Goal: Task Accomplishment & Management: Manage account settings

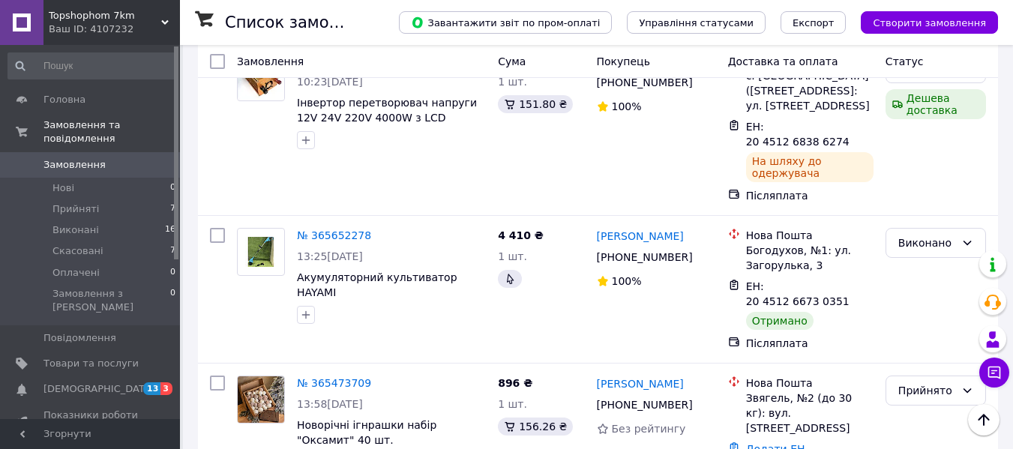
scroll to position [525, 0]
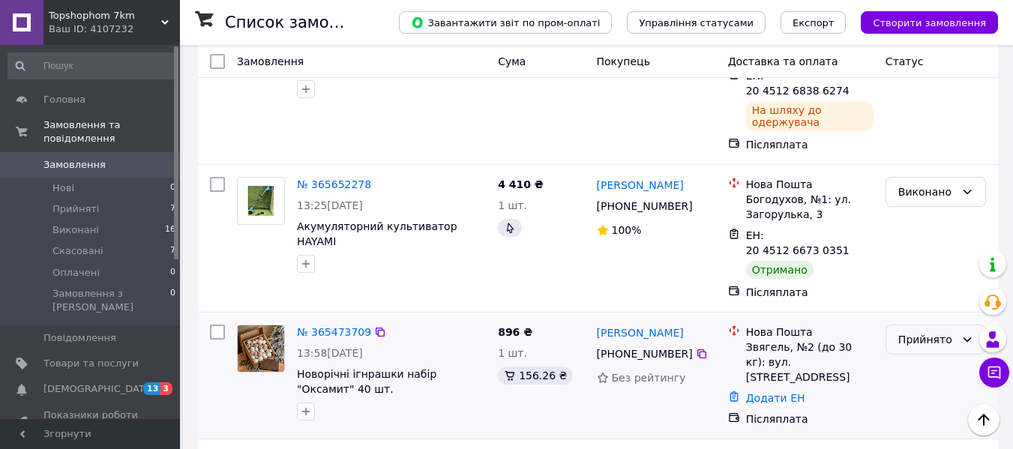
click at [957, 325] on div "Прийнято" at bounding box center [935, 340] width 100 height 30
click at [595, 346] on div "[PERSON_NAME] [PHONE_NUMBER] Без рейтингу" at bounding box center [656, 376] width 131 height 114
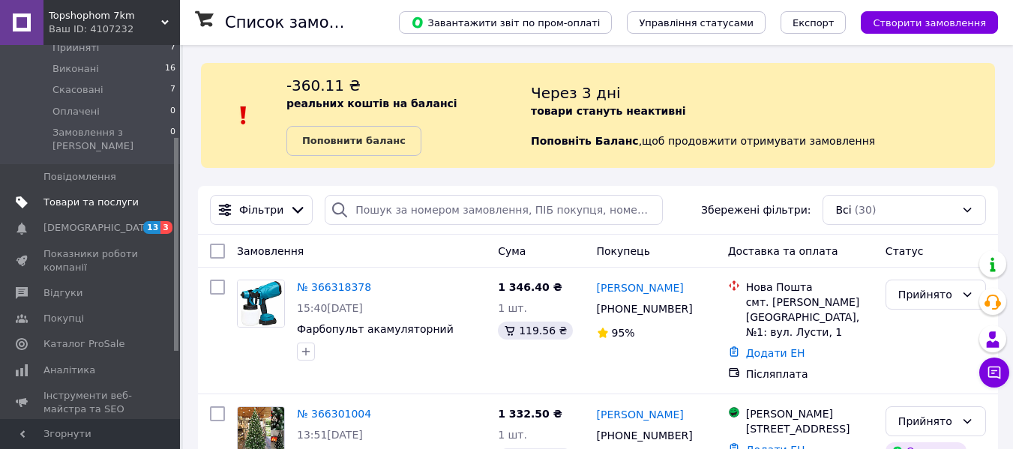
scroll to position [225, 0]
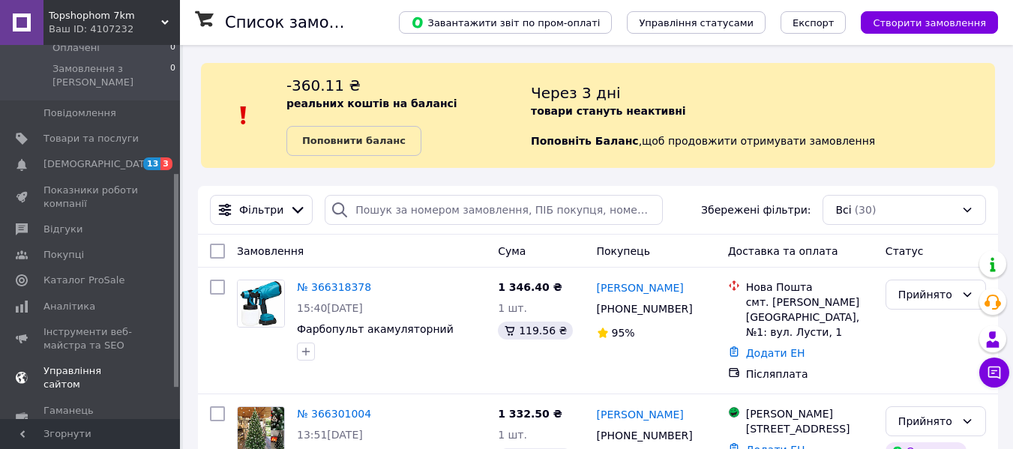
click at [74, 364] on span "Управління сайтом" at bounding box center [90, 377] width 95 height 27
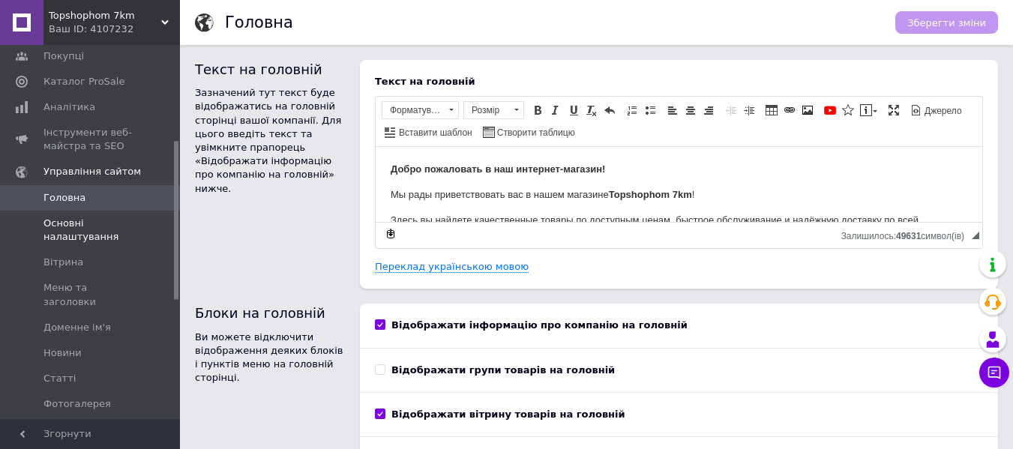
click at [74, 237] on span "Основні налаштування" at bounding box center [90, 230] width 95 height 27
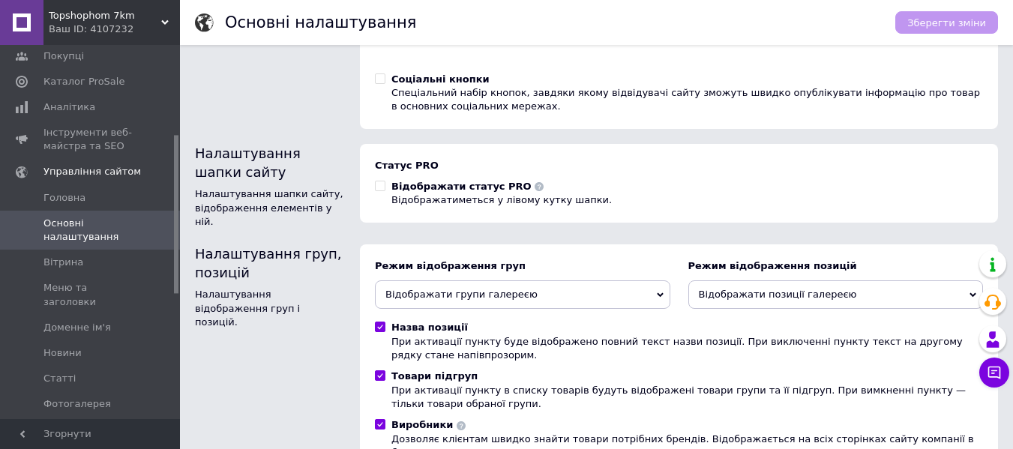
scroll to position [205, 0]
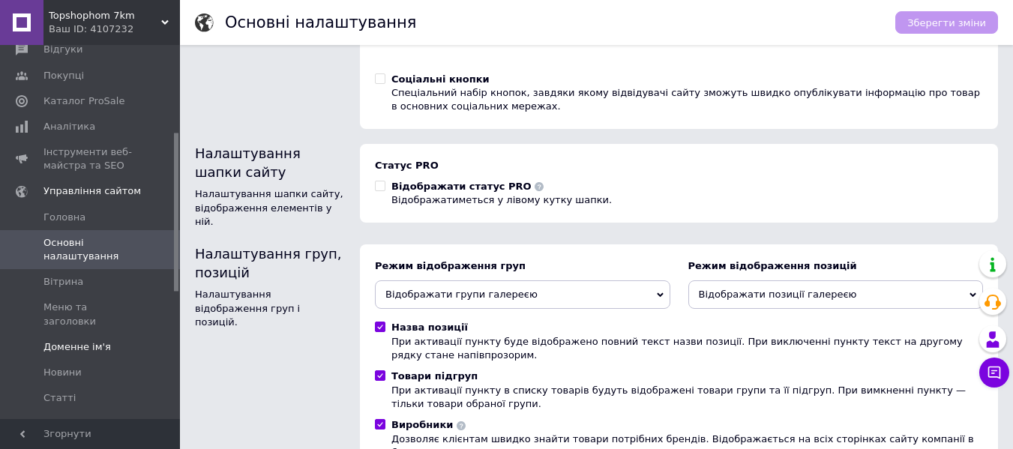
click at [77, 340] on link "Доменне ім'я" at bounding box center [92, 346] width 184 height 25
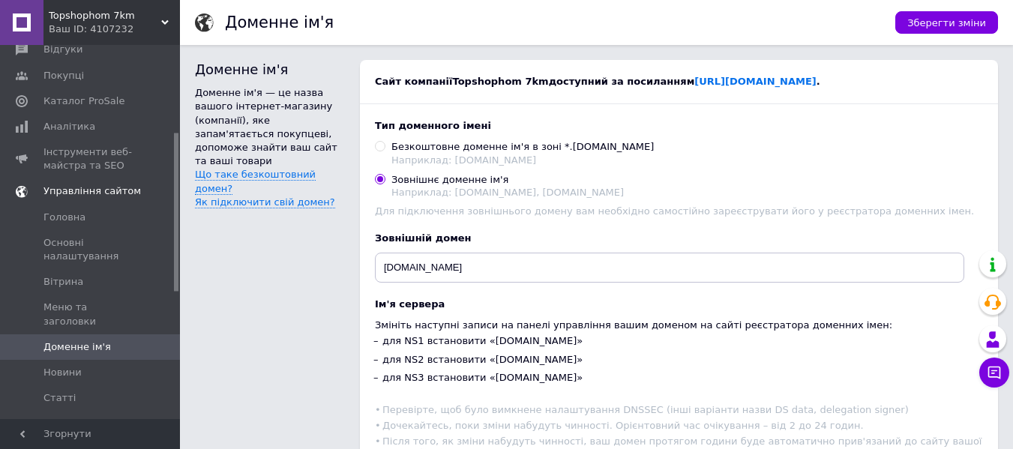
click at [99, 186] on span "Управління сайтом" at bounding box center [91, 190] width 97 height 13
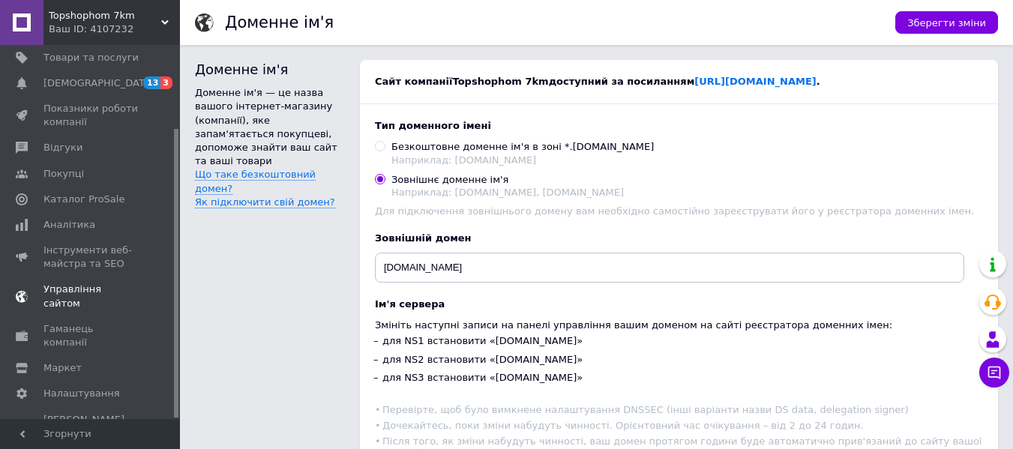
click at [64, 287] on span "Управління сайтом" at bounding box center [90, 296] width 95 height 27
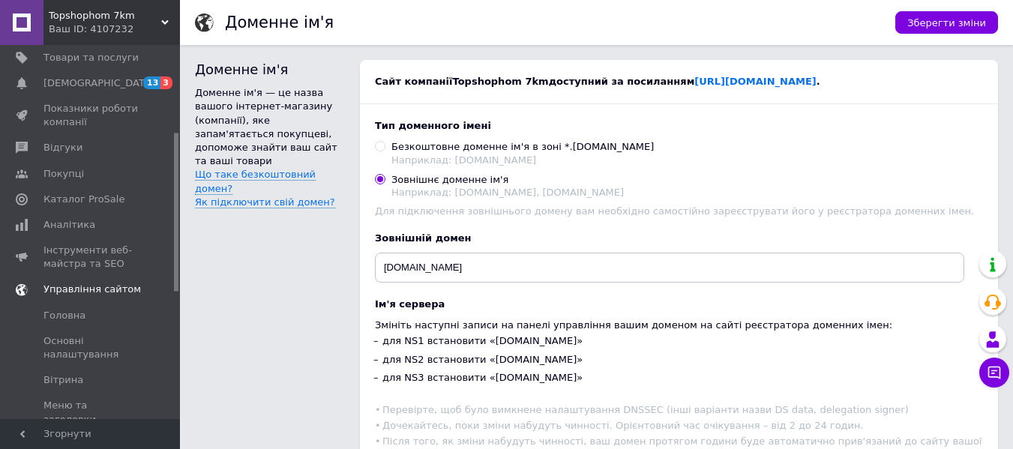
scroll to position [205, 0]
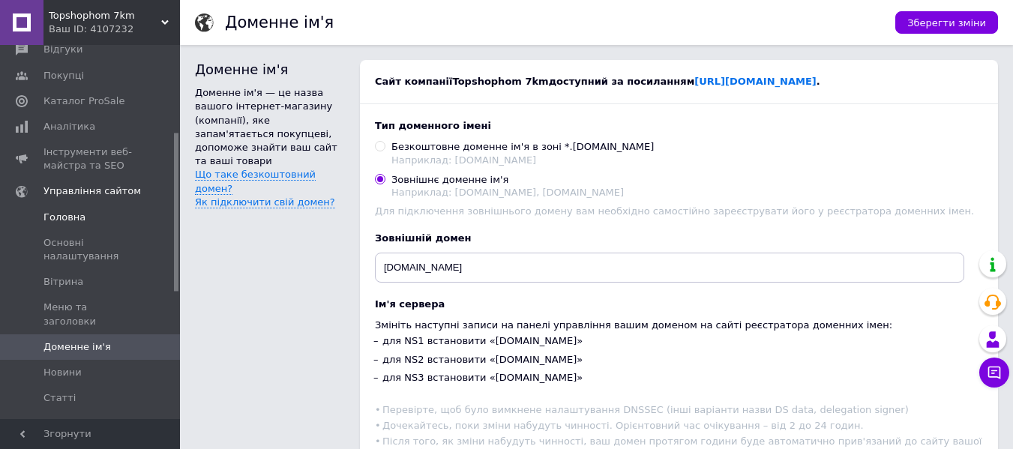
click at [72, 217] on span "Головна" at bounding box center [64, 217] width 42 height 13
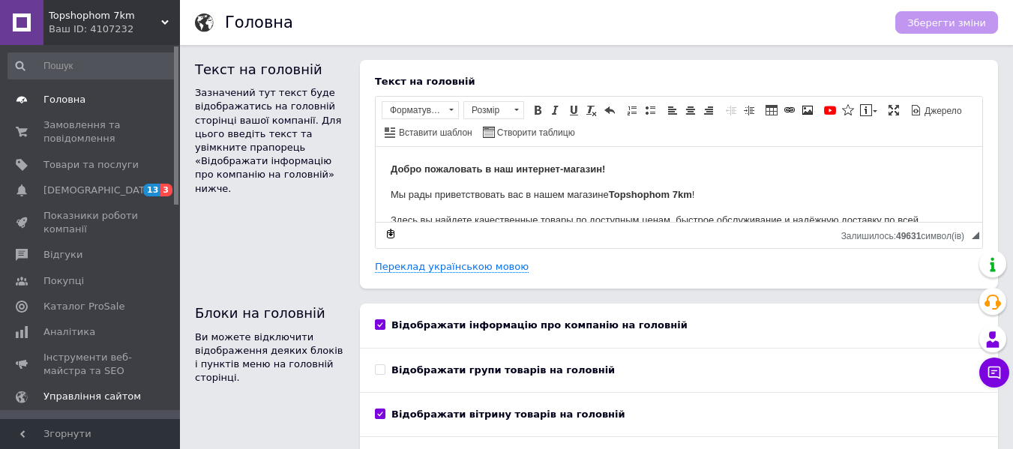
click at [97, 100] on span "Головна" at bounding box center [90, 99] width 95 height 13
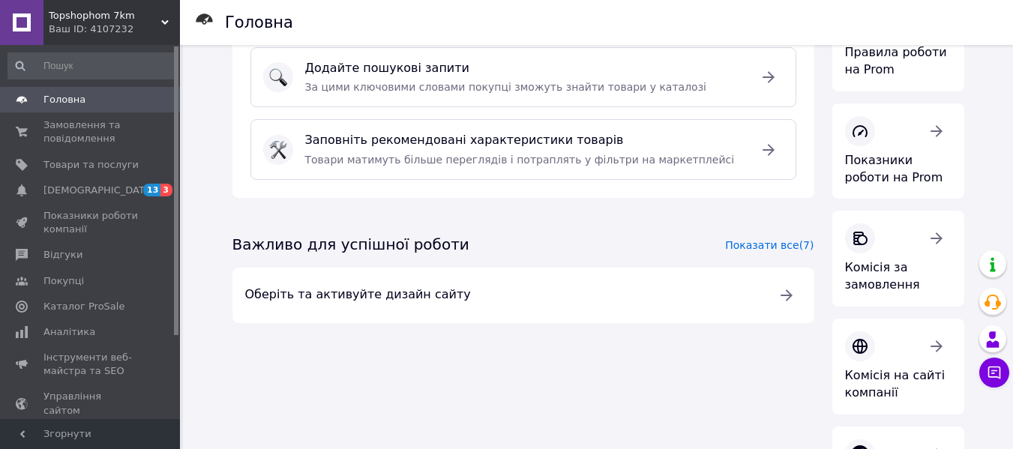
scroll to position [225, 0]
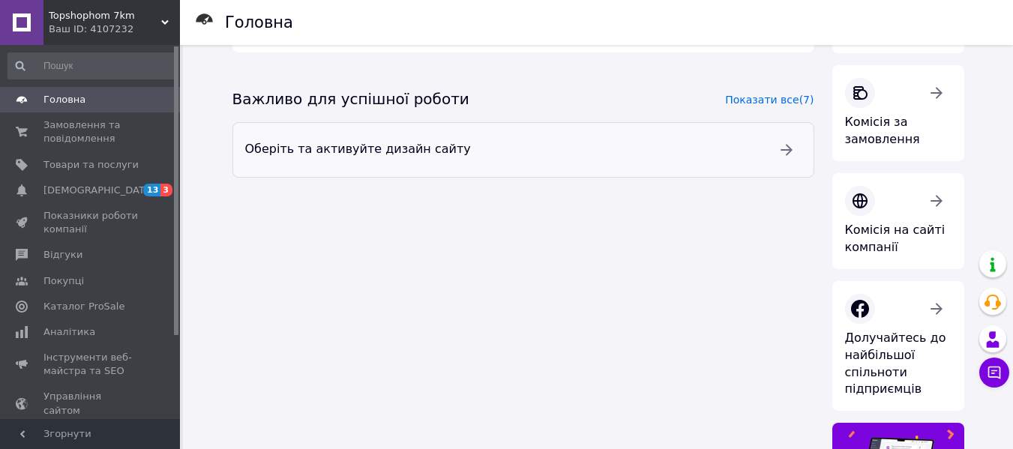
click at [774, 143] on div at bounding box center [786, 150] width 30 height 30
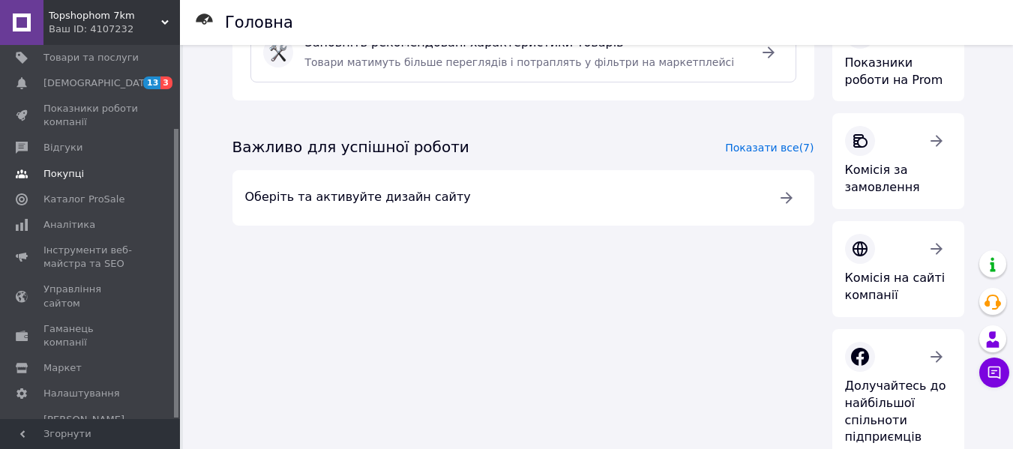
scroll to position [150, 0]
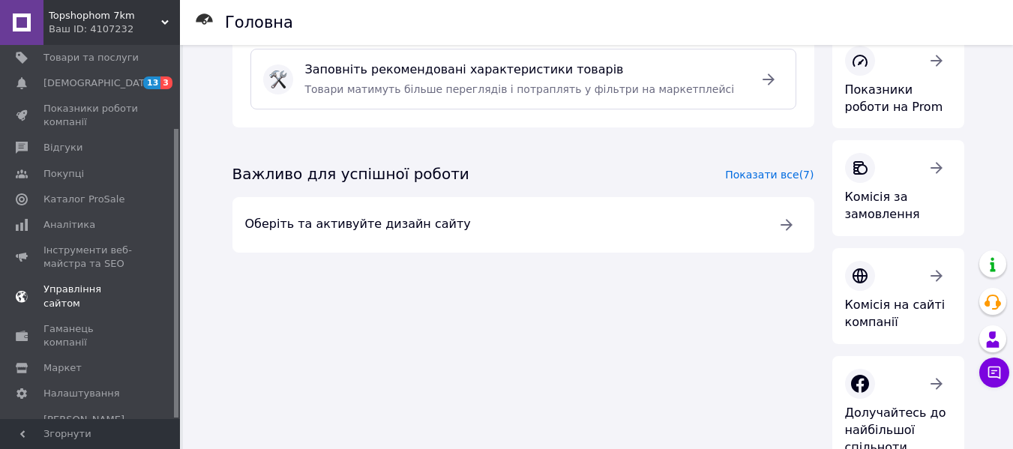
click at [61, 283] on span "Управління сайтом" at bounding box center [90, 296] width 95 height 27
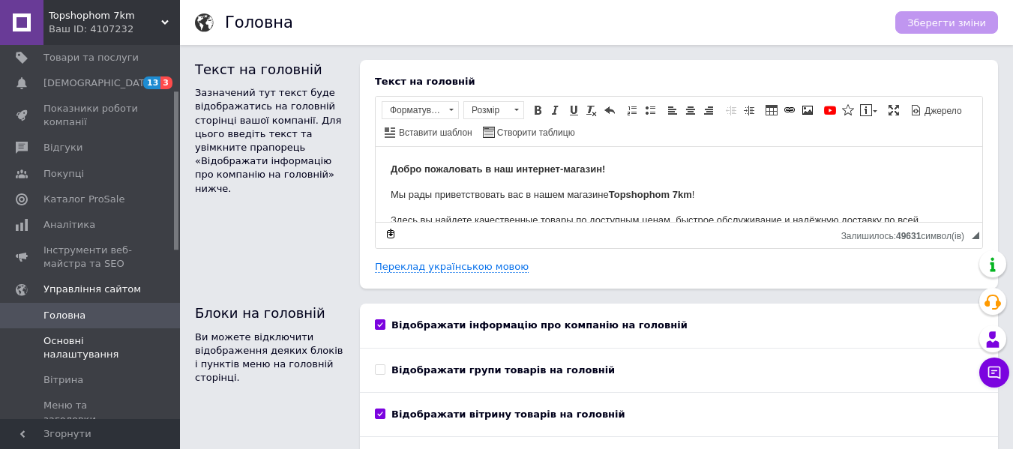
click at [76, 346] on span "Основні налаштування" at bounding box center [90, 347] width 95 height 27
